Goal: Information Seeking & Learning: Learn about a topic

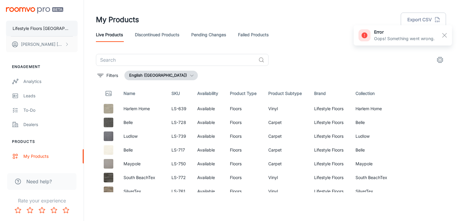
click at [52, 28] on button "Lifestyle Floors [GEOGRAPHIC_DATA]" at bounding box center [42, 29] width 72 height 16
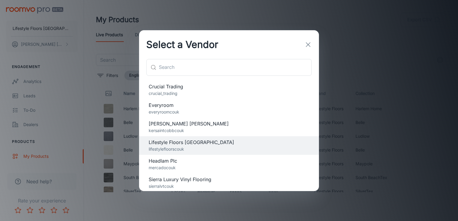
click at [171, 91] on p "crucial_trading" at bounding box center [229, 93] width 161 height 7
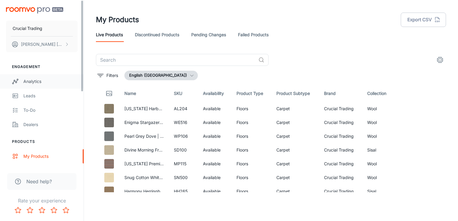
click at [41, 86] on link "Analytics" at bounding box center [42, 81] width 84 height 14
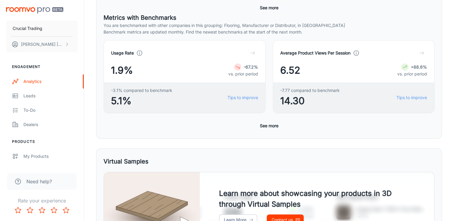
scroll to position [4, 0]
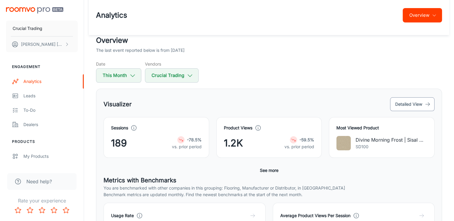
click at [407, 103] on button "Detailed View" at bounding box center [412, 104] width 44 height 14
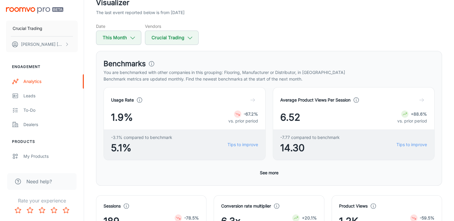
scroll to position [60, 0]
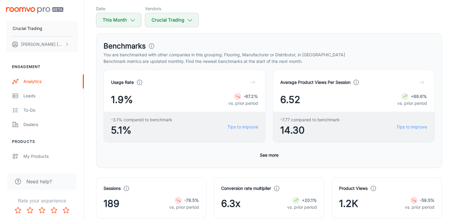
click at [144, 19] on div "Date This Month Vendors Crucial Trading" at bounding box center [269, 16] width 346 height 22
click at [132, 19] on icon "button" at bounding box center [132, 20] width 7 height 7
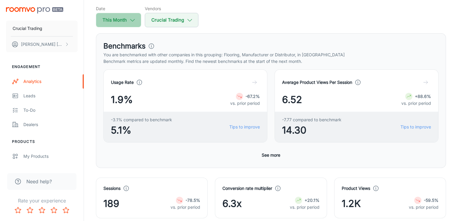
select select "8"
select select "2025"
select select "8"
select select "2025"
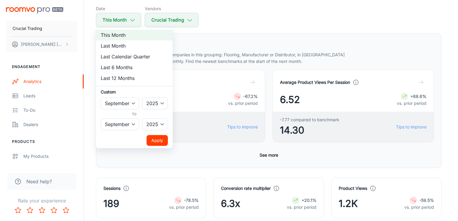
click at [124, 67] on li "Last 6 Months" at bounding box center [134, 67] width 77 height 11
select select "2"
select select "7"
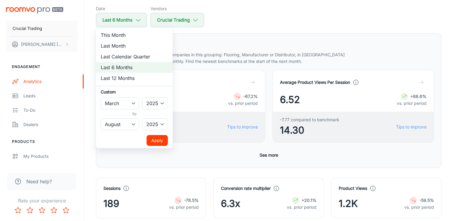
click at [275, 21] on div at bounding box center [229, 110] width 458 height 221
select select "8"
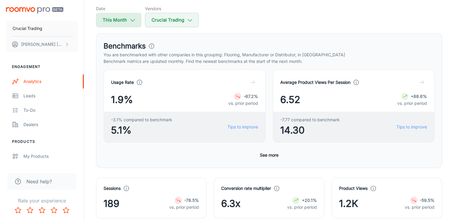
click at [136, 23] on button "This Month" at bounding box center [118, 20] width 45 height 14
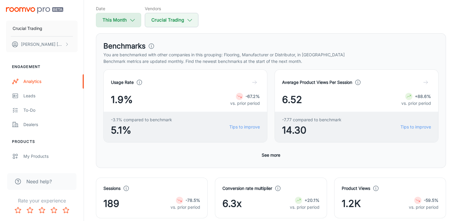
select select "8"
select select "2025"
select select "8"
select select "2025"
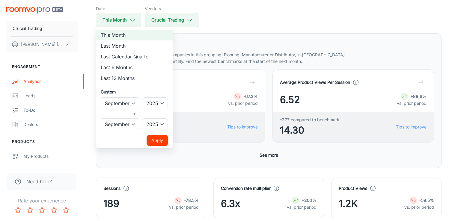
click at [126, 68] on li "Last 6 Months" at bounding box center [134, 67] width 77 height 11
select select "2"
select select "7"
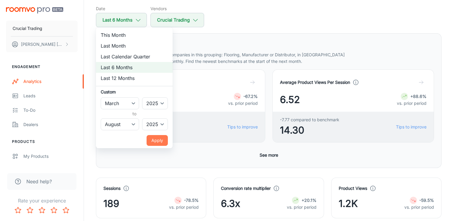
click at [155, 137] on button "Apply" at bounding box center [157, 140] width 21 height 11
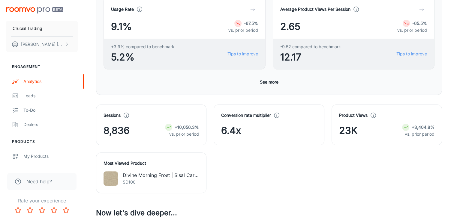
scroll to position [210, 0]
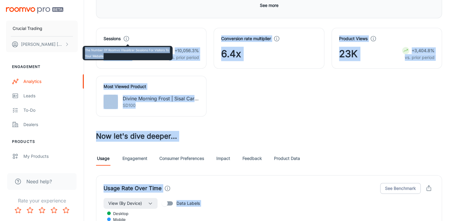
drag, startPoint x: 127, startPoint y: 39, endPoint x: 127, endPoint y: 56, distance: 16.5
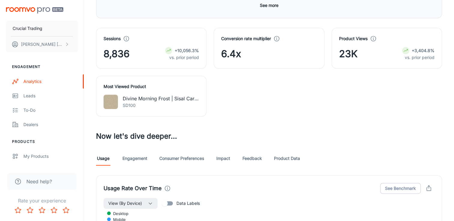
drag, startPoint x: 127, startPoint y: 56, endPoint x: 128, endPoint y: 38, distance: 17.4
click at [128, 38] on icon at bounding box center [126, 38] width 7 height 7
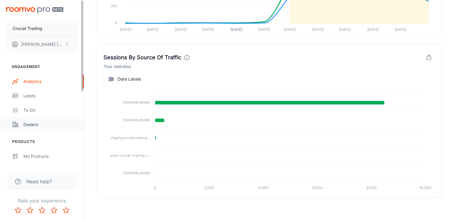
scroll to position [120, 0]
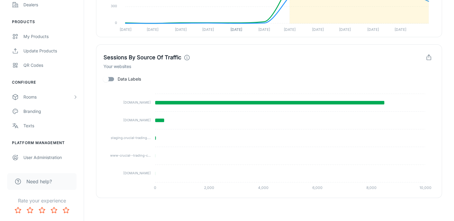
click at [109, 77] on input "Data Labels" at bounding box center [106, 78] width 34 height 11
checkbox input "true"
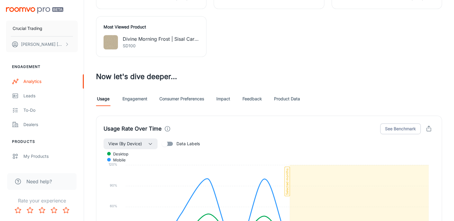
scroll to position [300, 0]
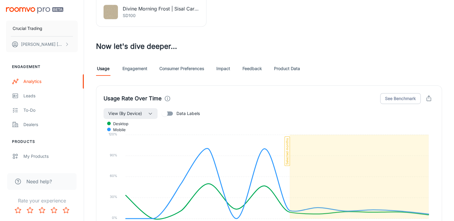
click at [142, 66] on link "Engagement" at bounding box center [134, 68] width 25 height 14
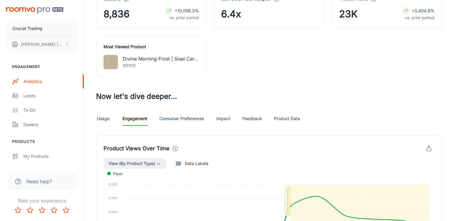
scroll to position [330, 0]
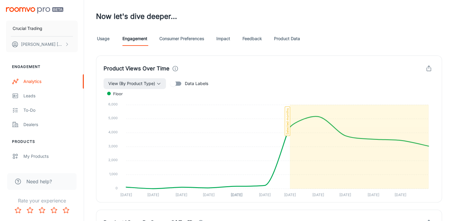
click at [198, 41] on link "Consumer Preferences" at bounding box center [181, 38] width 45 height 14
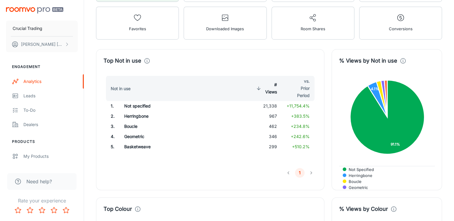
scroll to position [267, 0]
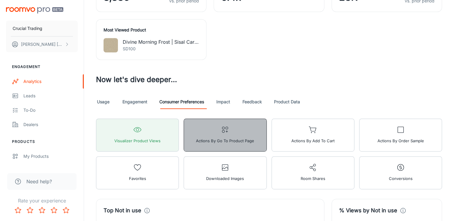
click at [234, 140] on span "Actions by Go To Product Page" at bounding box center [225, 141] width 58 height 8
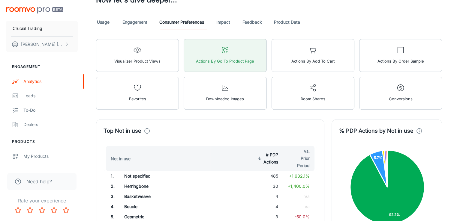
scroll to position [386, 0]
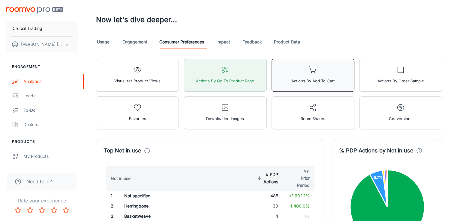
click at [325, 68] on button "Actions by Add to Cart" at bounding box center [312, 75] width 83 height 33
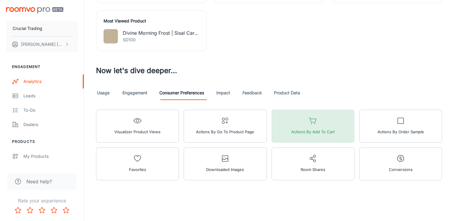
scroll to position [275, 0]
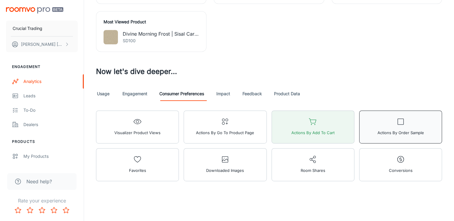
click at [382, 129] on span "Actions by Order Sample" at bounding box center [400, 133] width 46 height 8
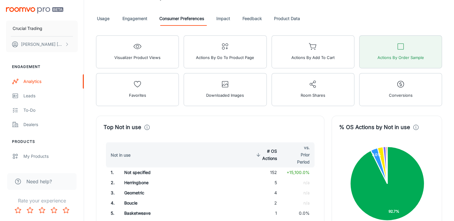
scroll to position [335, 0]
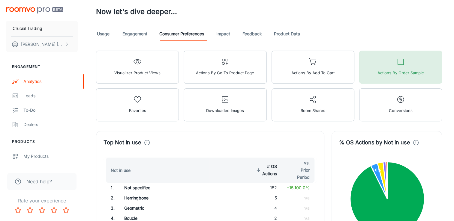
click at [390, 73] on span "Actions by Order Sample" at bounding box center [400, 73] width 46 height 8
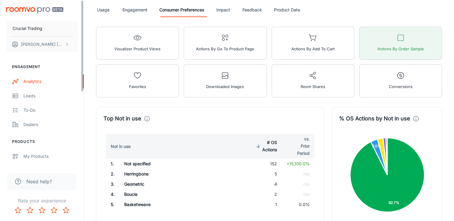
scroll to position [297, 0]
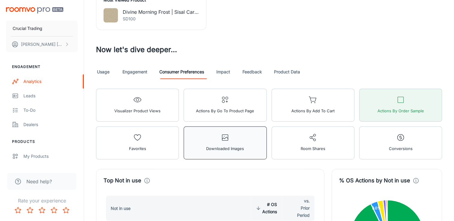
click at [212, 149] on span "Downloaded Images" at bounding box center [225, 149] width 38 height 8
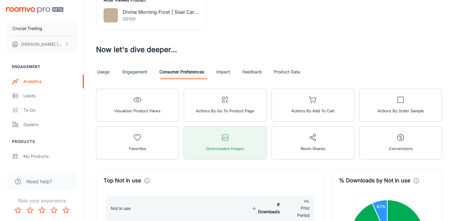
scroll to position [416, 0]
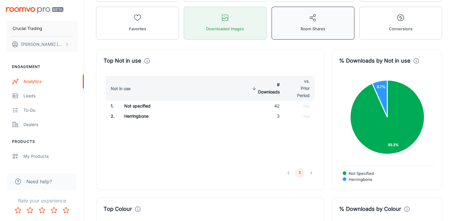
click at [326, 29] on button "Room Shares" at bounding box center [312, 23] width 83 height 33
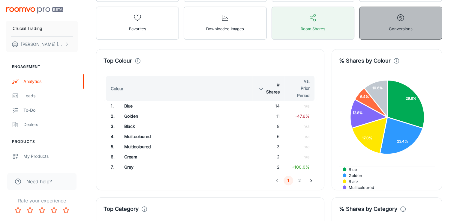
click at [397, 29] on span "Conversions" at bounding box center [400, 29] width 24 height 8
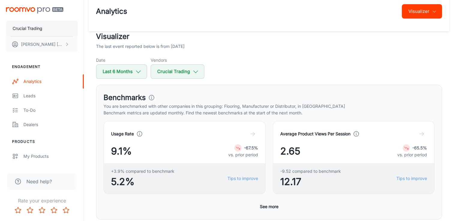
scroll to position [0, 0]
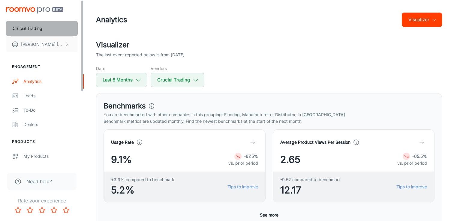
click at [28, 28] on p "Crucial Trading" at bounding box center [28, 28] width 30 height 7
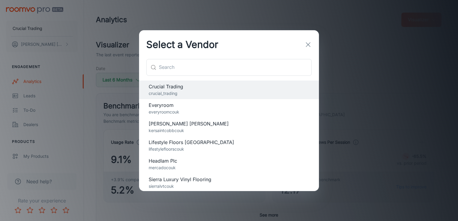
click at [179, 142] on span "Lifestyle Floors [GEOGRAPHIC_DATA]" at bounding box center [229, 142] width 161 height 7
